Goal: Transaction & Acquisition: Purchase product/service

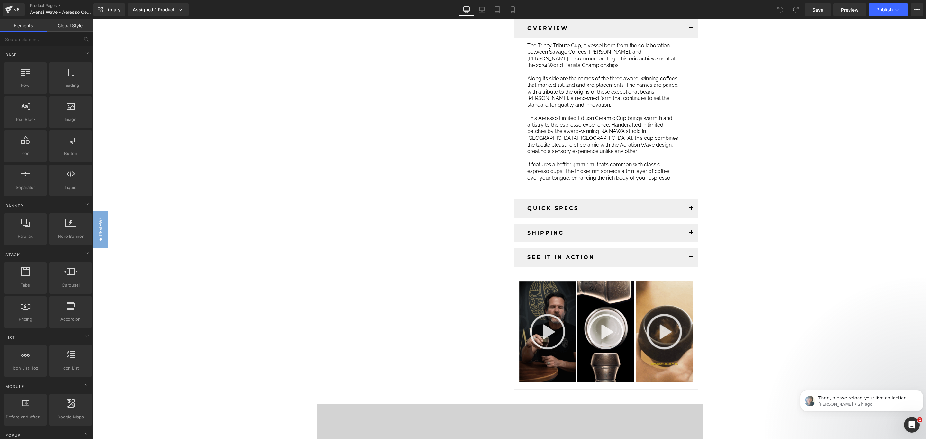
scroll to position [338, 0]
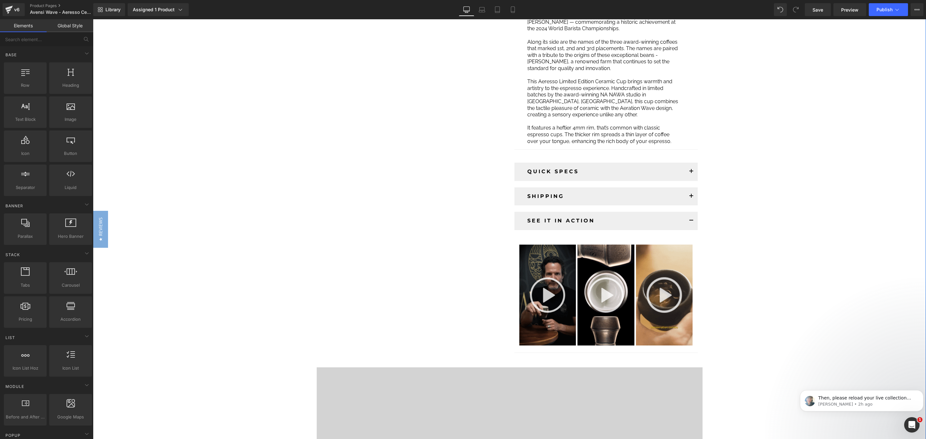
click at [596, 164] on span "Accordion" at bounding box center [606, 168] width 21 height 8
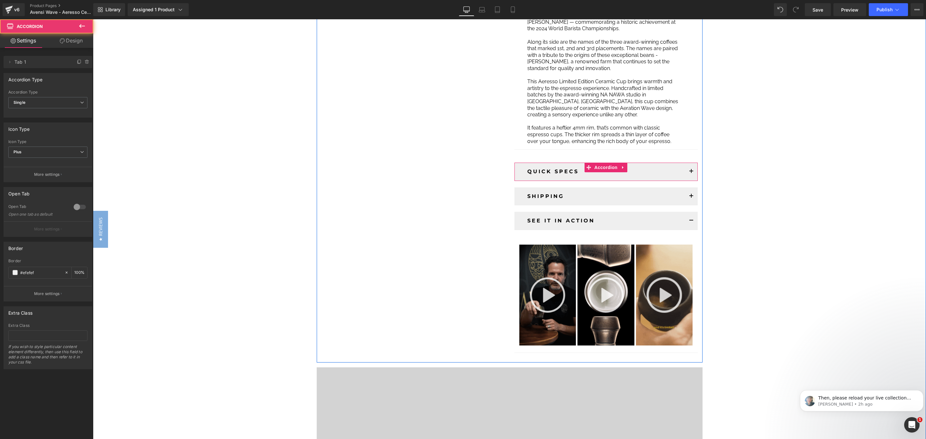
click at [690, 173] on span "button" at bounding box center [692, 173] width 0 height 0
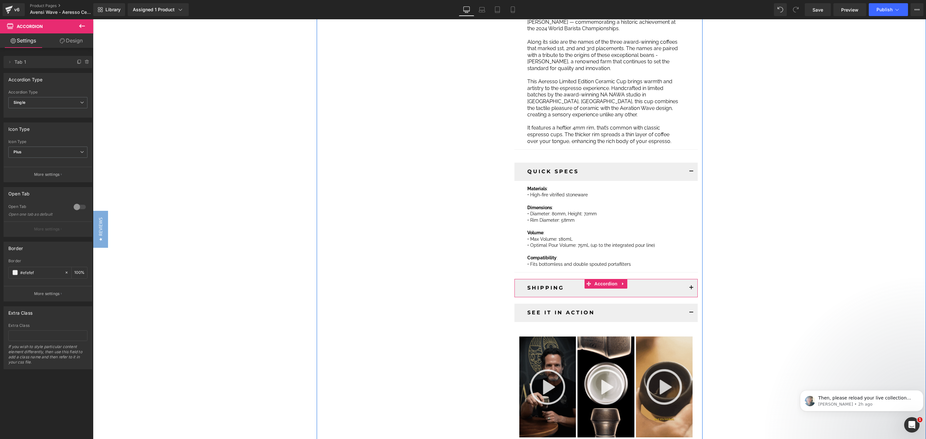
click at [687, 283] on button "button" at bounding box center [691, 288] width 13 height 18
